Goal: Task Accomplishment & Management: Manage account settings

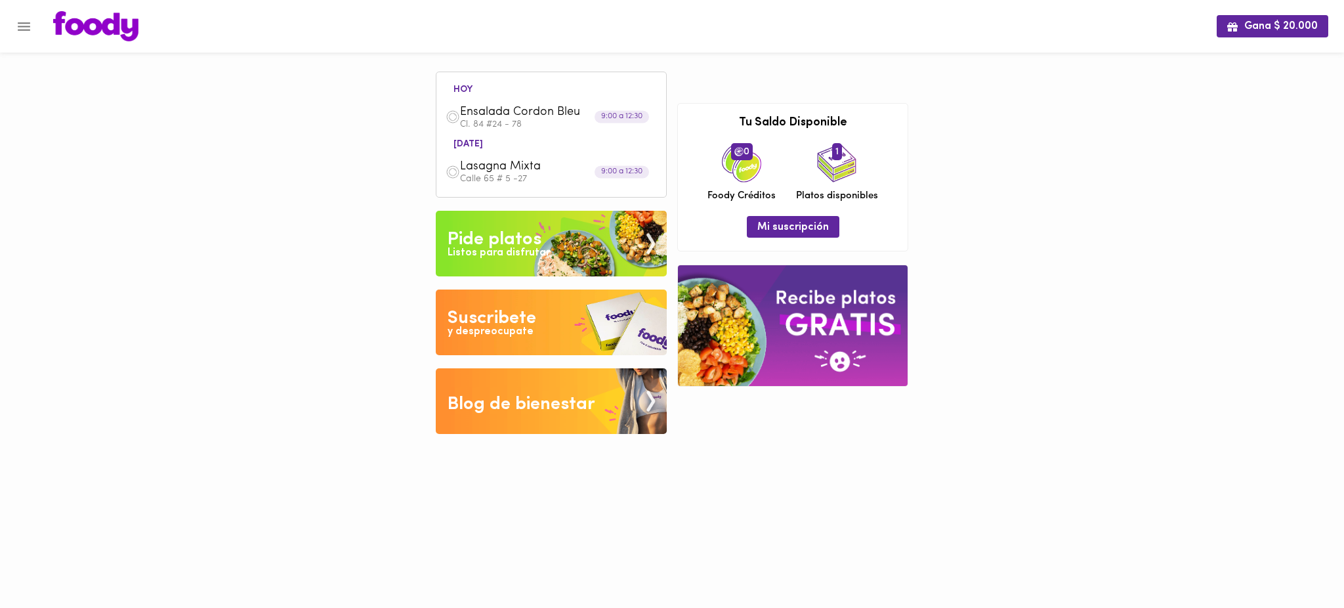
click at [9, 24] on div at bounding box center [6, 304] width 13 height 608
click at [28, 28] on icon "Menu" at bounding box center [24, 26] width 16 height 16
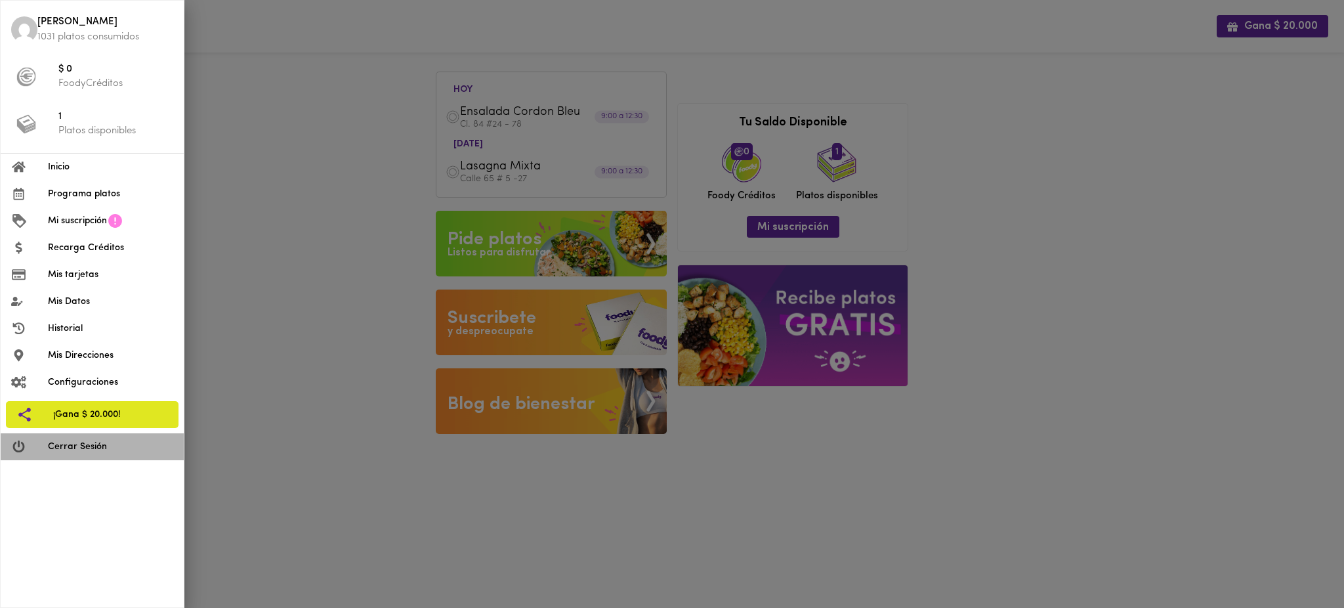
click at [138, 444] on span "Cerrar Sesión" at bounding box center [110, 447] width 125 height 14
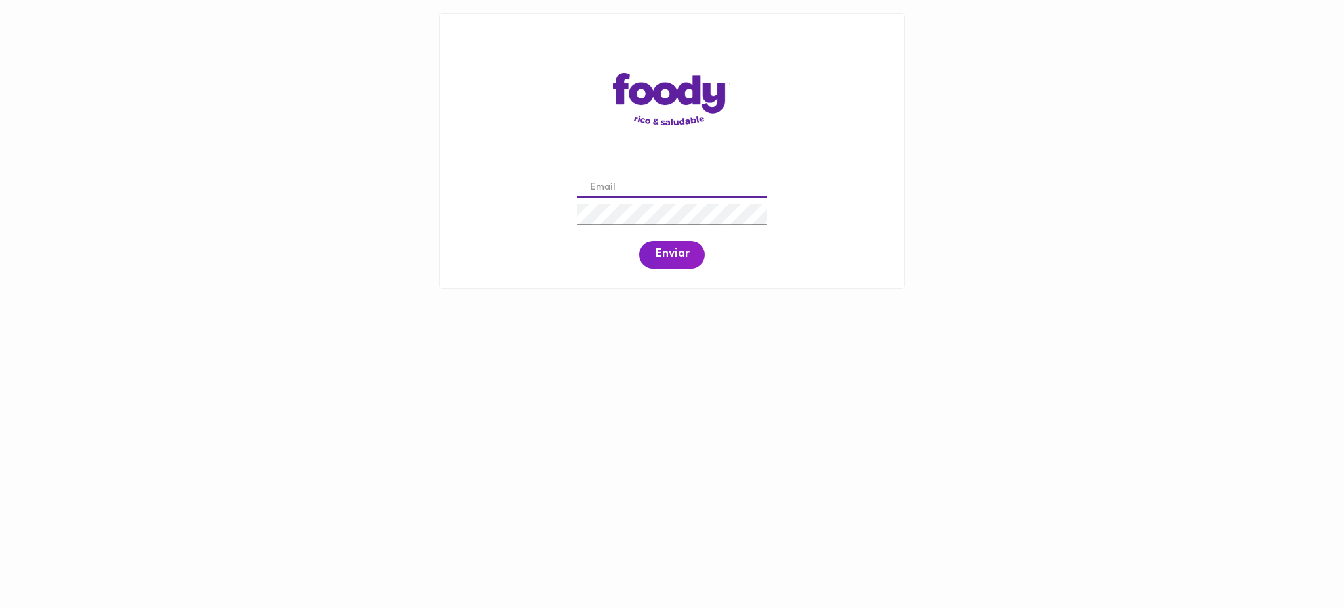
click at [702, 186] on input "email" at bounding box center [672, 188] width 190 height 20
type input "[EMAIL_ADDRESS][DOMAIN_NAME]"
click at [673, 255] on span "Enviar" at bounding box center [672, 254] width 34 height 14
